Goal: Task Accomplishment & Management: Use online tool/utility

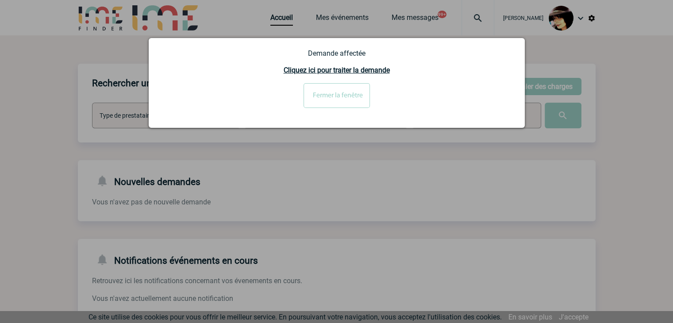
drag, startPoint x: 318, startPoint y: 97, endPoint x: 294, endPoint y: 68, distance: 37.9
click at [318, 96] on input "Fermer la fenêtre" at bounding box center [336, 95] width 66 height 25
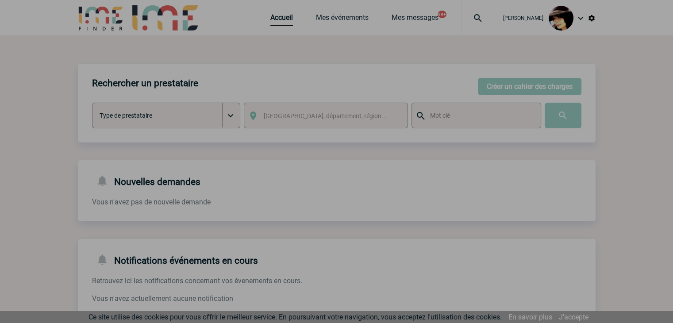
click at [270, 18] on div at bounding box center [336, 161] width 673 height 323
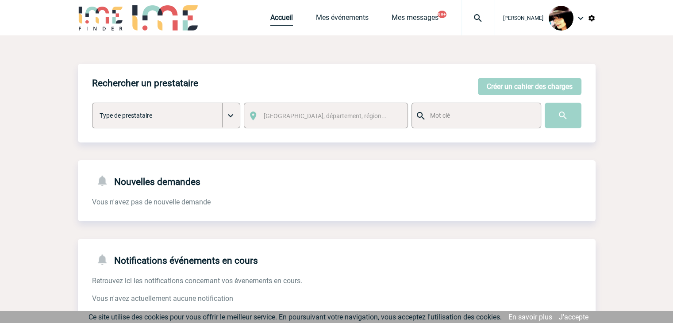
click at [270, 18] on link "Accueil" at bounding box center [281, 19] width 23 height 12
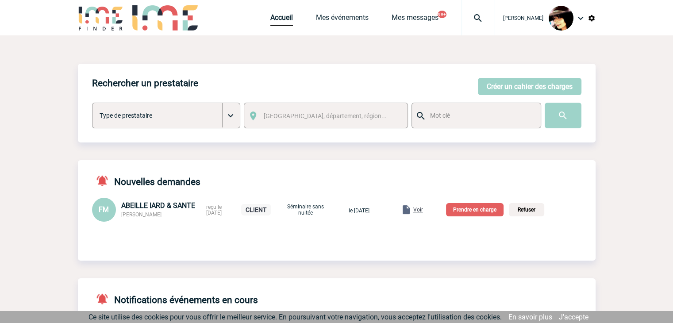
click at [468, 212] on p "Prendre en charge" at bounding box center [474, 209] width 57 height 13
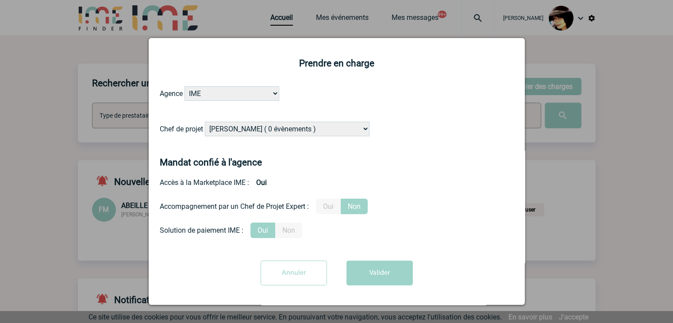
click at [255, 126] on select "[PERSON_NAME] ( 0 évènements ) [PERSON_NAME] ( 193 évènements ) [PERSON_NAME] (…" at bounding box center [287, 129] width 165 height 15
select select "131234"
click at [255, 126] on select "[PERSON_NAME] ( 0 évènements ) [PERSON_NAME] ( 193 évènements ) [PERSON_NAME] (…" at bounding box center [287, 129] width 165 height 15
drag, startPoint x: 324, startPoint y: 207, endPoint x: 328, endPoint y: 212, distance: 6.6
click at [325, 208] on label "Oui" at bounding box center [328, 206] width 25 height 15
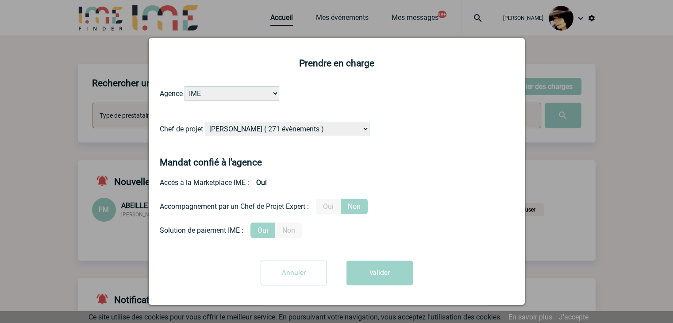
click at [0, 0] on input "Oui" at bounding box center [0, 0] width 0 height 0
click at [368, 264] on button "Valider" at bounding box center [379, 273] width 66 height 25
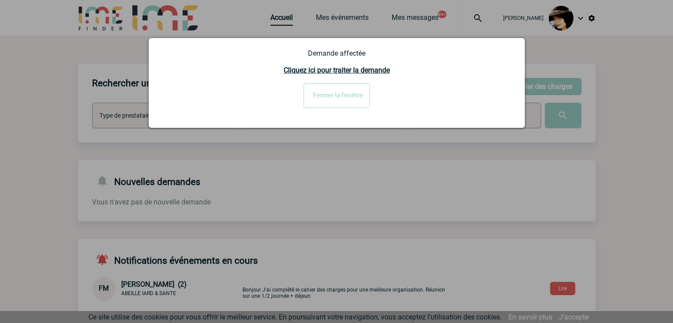
click at [324, 97] on input "Fermer la fenêtre" at bounding box center [336, 95] width 66 height 25
